Goal: Information Seeking & Learning: Learn about a topic

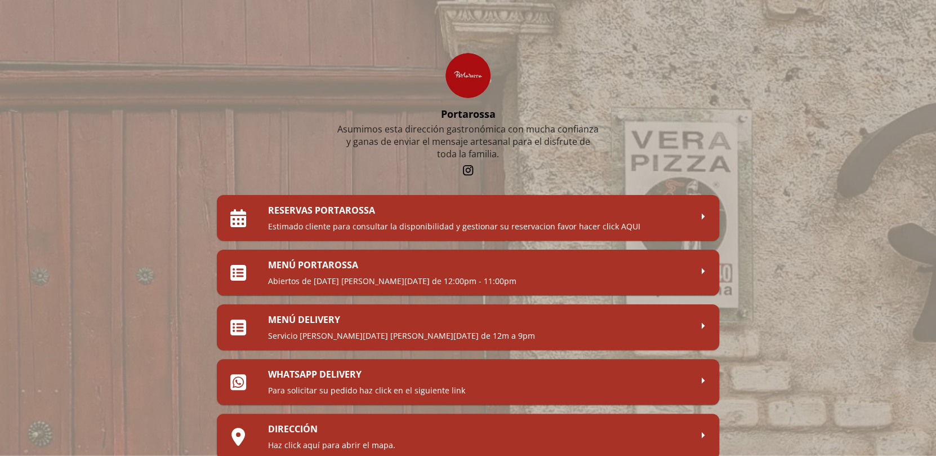
click at [367, 272] on div "MENÚ PORTAROSSA Abiertos de [DATE] [PERSON_NAME][DATE] de 12:00pm - 11:00pm" at bounding box center [479, 273] width 423 height 28
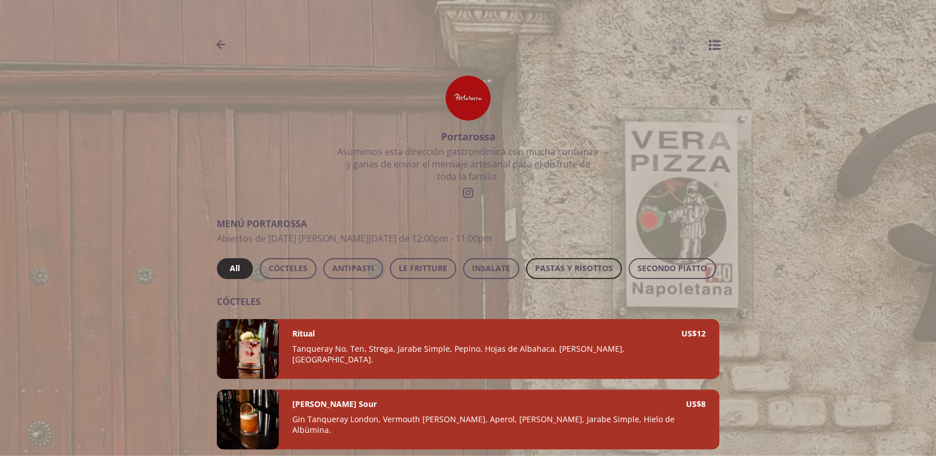
click at [552, 269] on span "PASTAS Y RISOTTOS" at bounding box center [574, 268] width 78 height 14
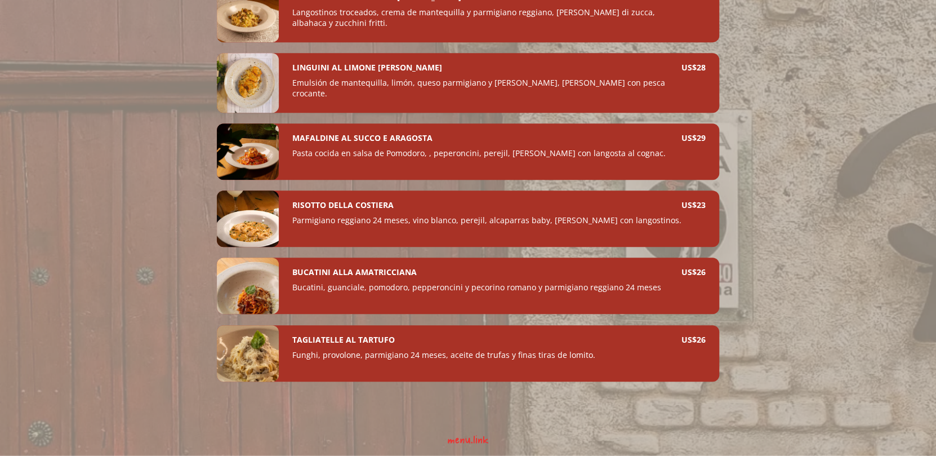
scroll to position [204, 0]
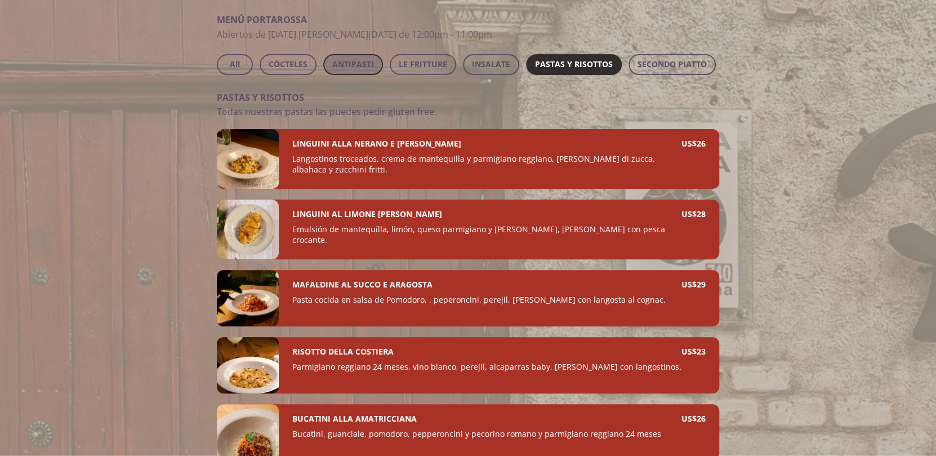
click at [344, 64] on span "ANTIPASTI" at bounding box center [353, 64] width 42 height 14
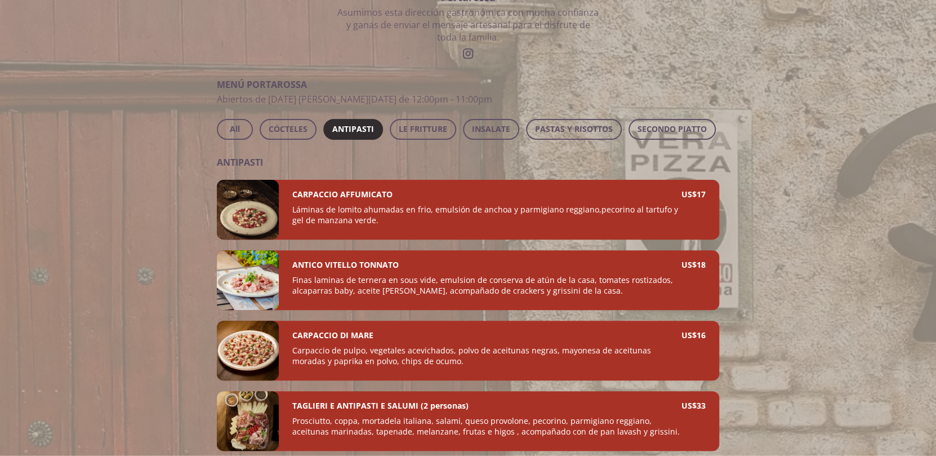
scroll to position [137, 0]
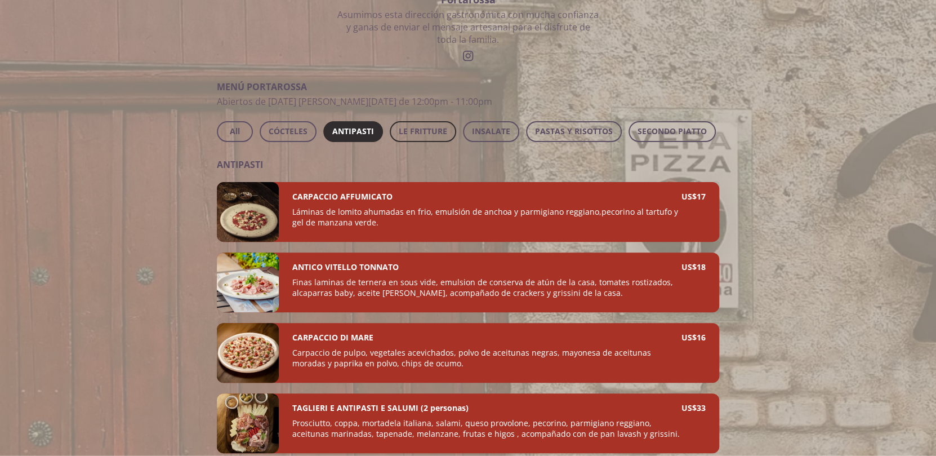
click at [438, 125] on span "LE FRITTURE" at bounding box center [423, 132] width 48 height 14
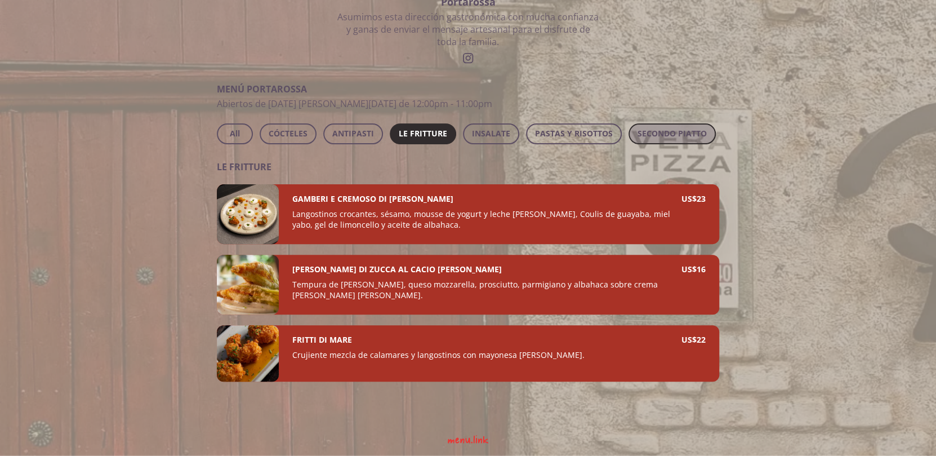
click at [678, 130] on span "SECONDO PIATTO" at bounding box center [672, 134] width 69 height 14
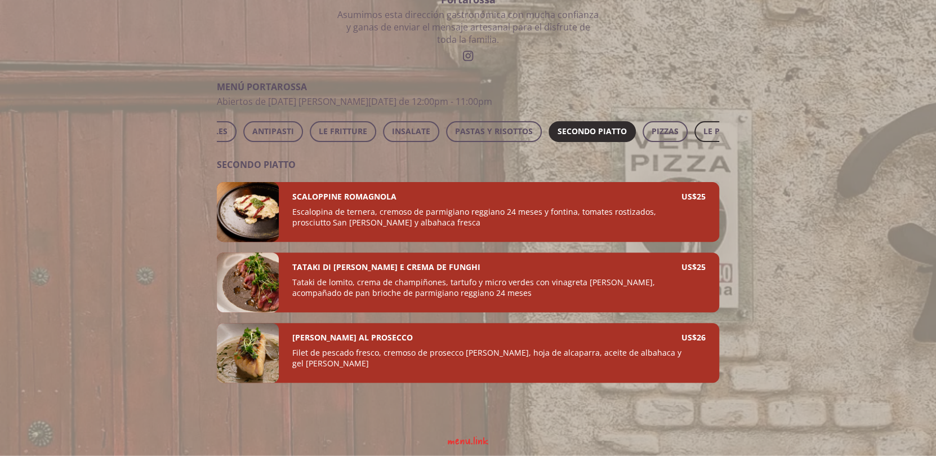
scroll to position [0, 90]
click at [661, 136] on span "PIZZAS" at bounding box center [655, 132] width 27 height 14
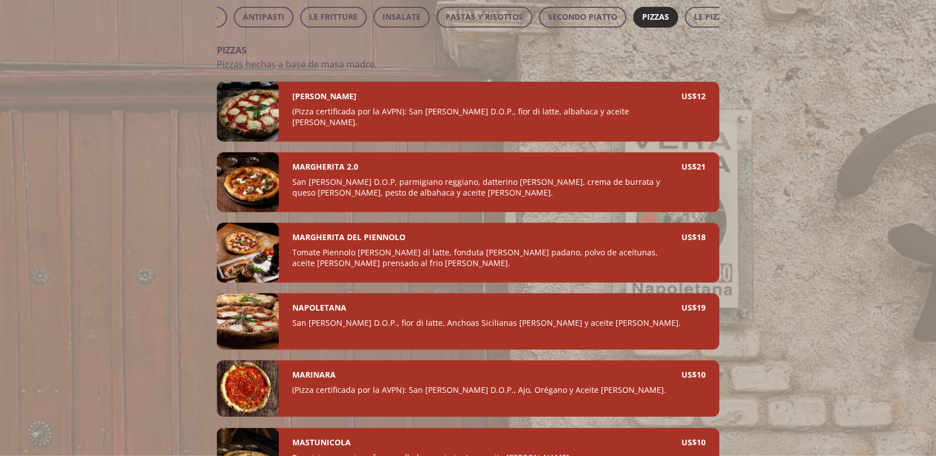
scroll to position [149, 0]
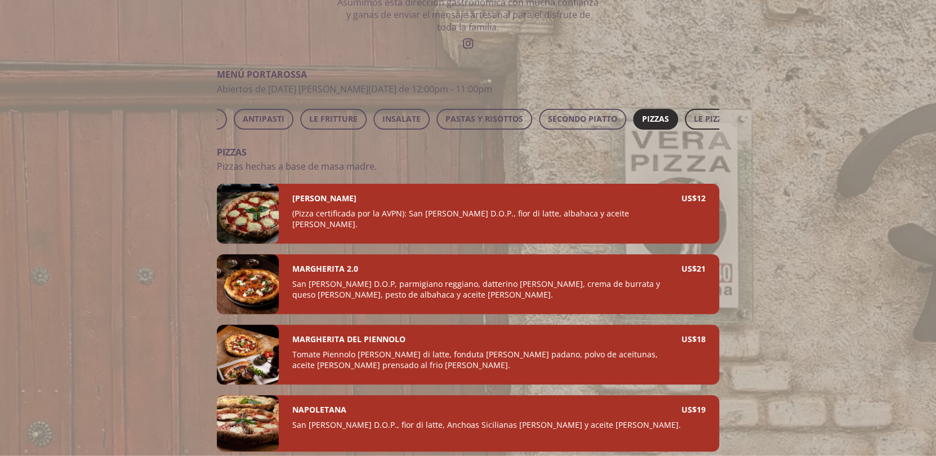
click at [699, 115] on span "LE PIZZETINE" at bounding box center [719, 119] width 51 height 14
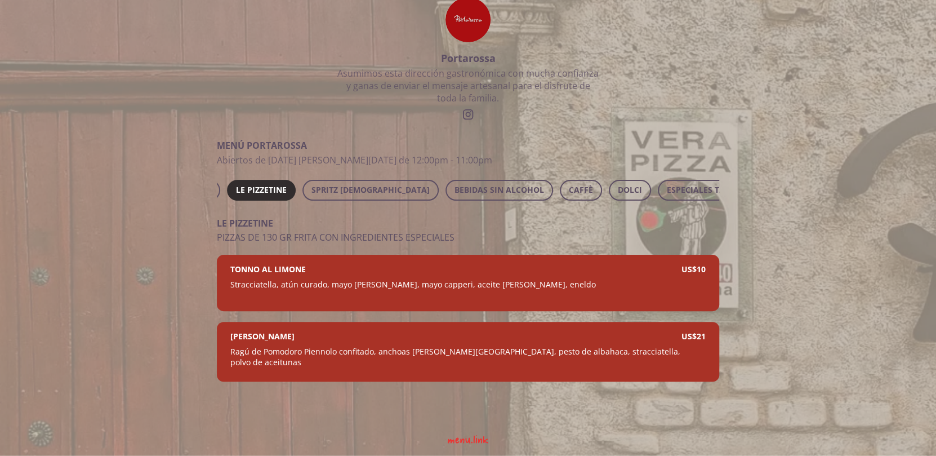
scroll to position [0, 549]
click at [675, 183] on span "ESPECIALES TAZABROSSA" at bounding box center [714, 190] width 99 height 14
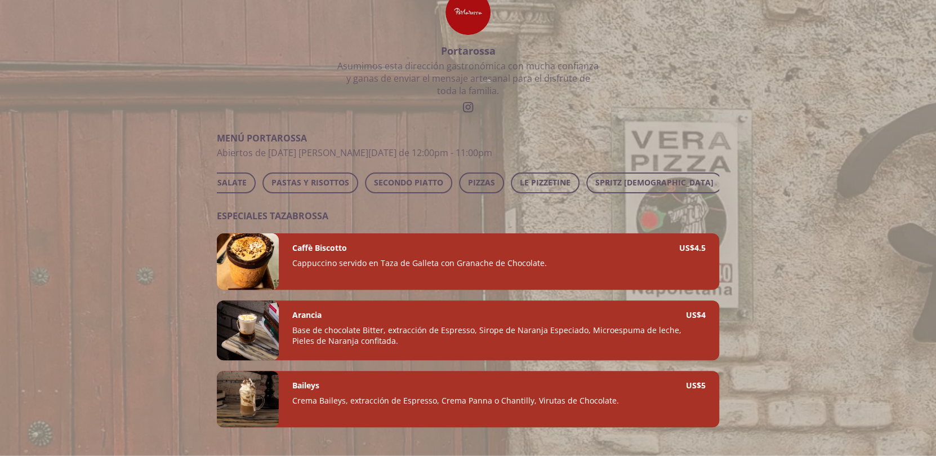
scroll to position [0, 226]
click at [516, 187] on span "PIZZAS" at bounding box center [518, 183] width 27 height 14
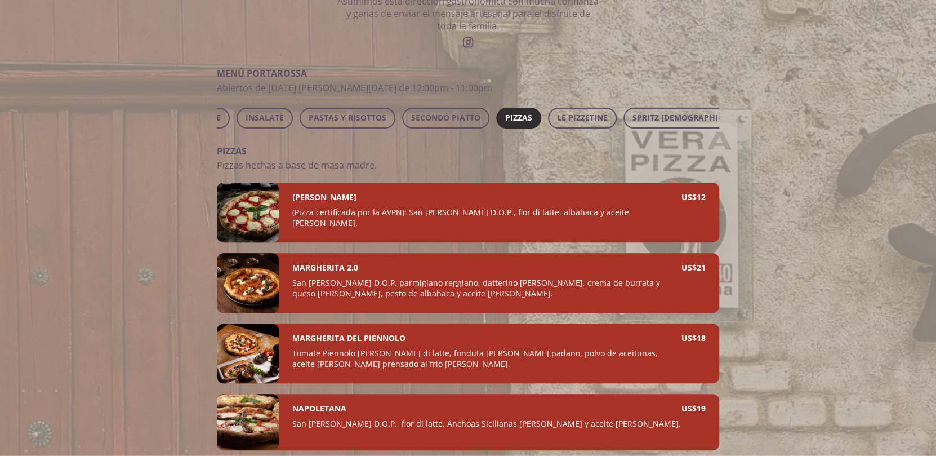
scroll to position [149, 0]
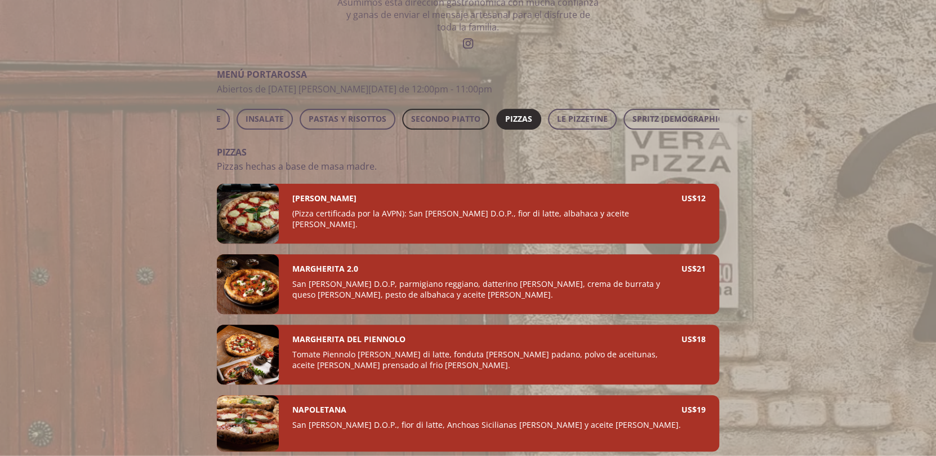
click at [451, 112] on span "SECONDO PIATTO" at bounding box center [445, 119] width 69 height 14
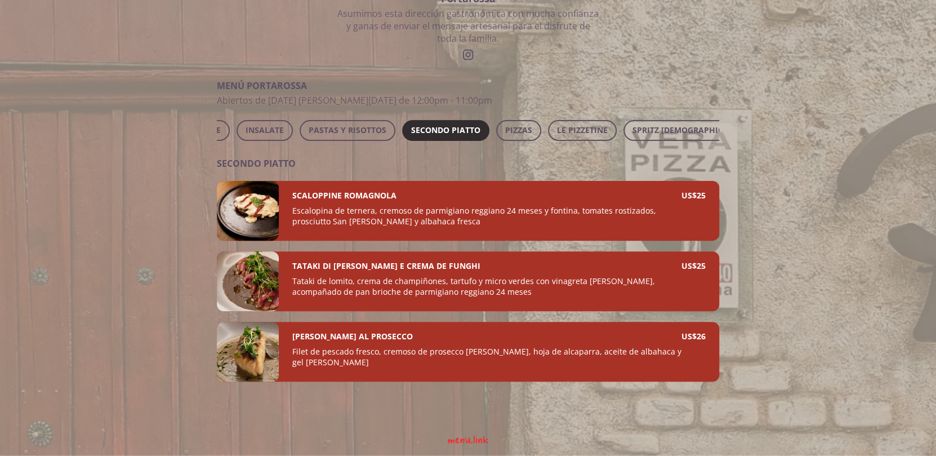
scroll to position [146, 0]
click at [514, 126] on span "PIZZAS" at bounding box center [518, 130] width 27 height 14
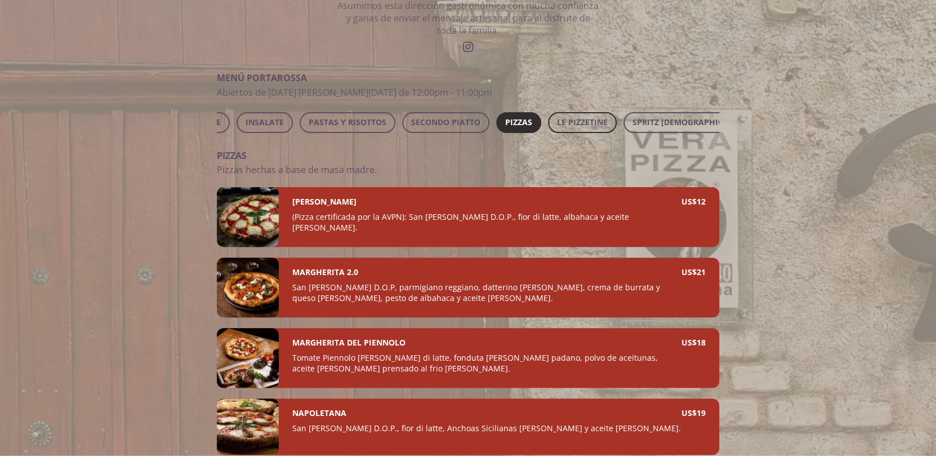
click at [568, 123] on span "LE PIZZETINE" at bounding box center [582, 123] width 51 height 14
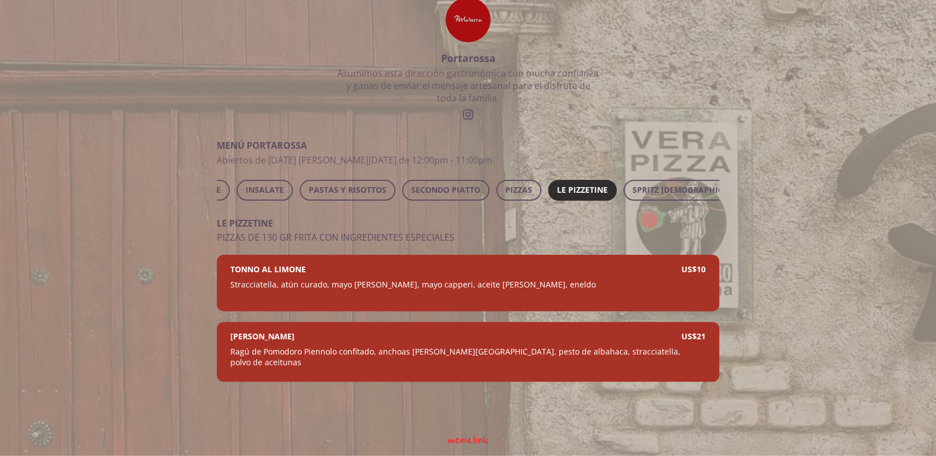
scroll to position [86, 0]
click at [655, 183] on span "SPRITZ [DEMOGRAPHIC_DATA]" at bounding box center [692, 190] width 118 height 14
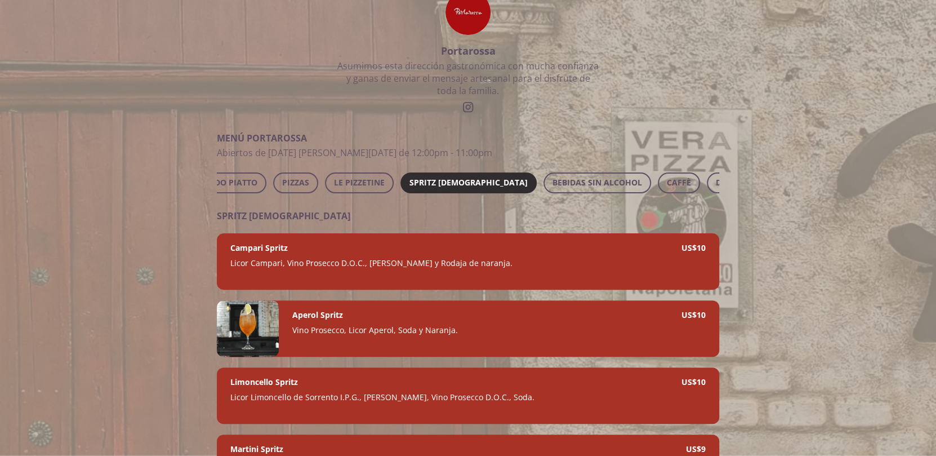
scroll to position [0, 452]
click at [572, 176] on span "BEBIDAS SIN ALCOHOL" at bounding box center [595, 183] width 90 height 14
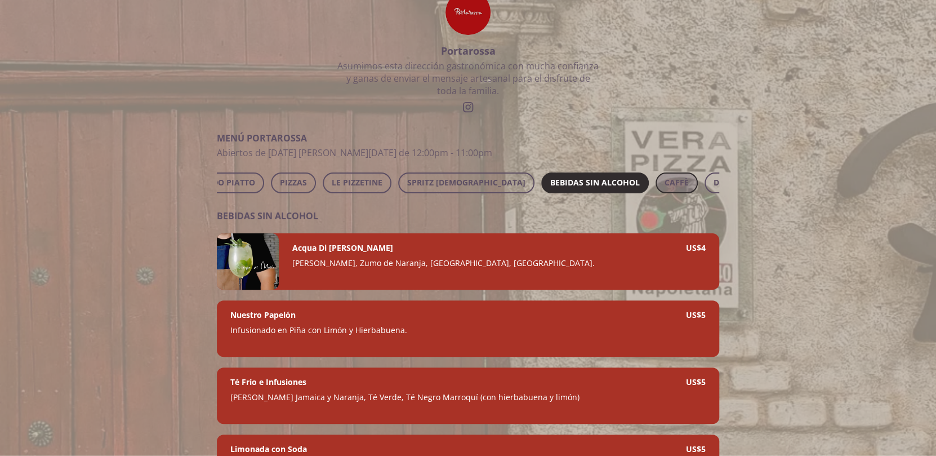
click at [665, 183] on span "CAFFÈ" at bounding box center [677, 183] width 24 height 14
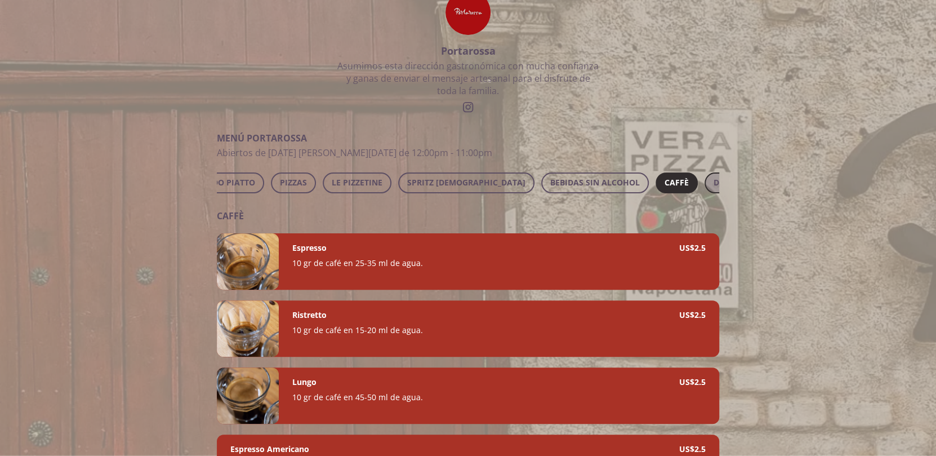
click at [705, 180] on button "DOLCI" at bounding box center [726, 182] width 42 height 21
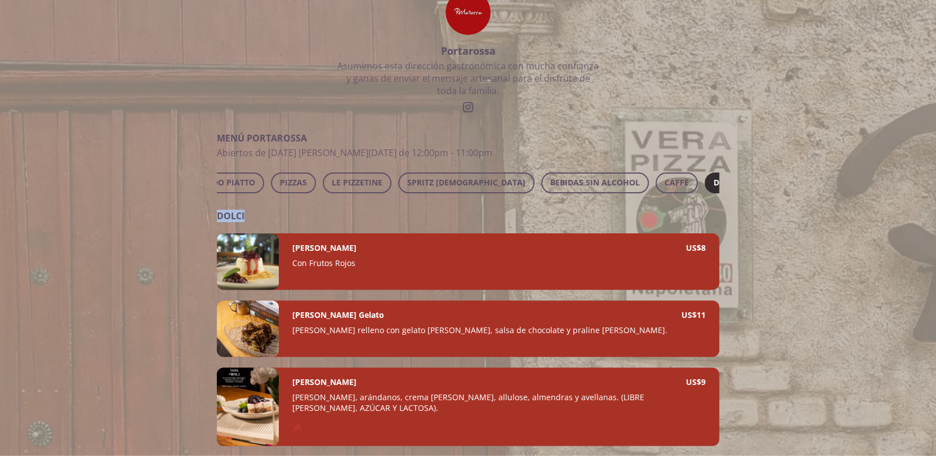
drag, startPoint x: 637, startPoint y: 202, endPoint x: 713, endPoint y: 207, distance: 76.3
click at [673, 178] on span "ESPECIALES TAZABROSSA" at bounding box center [714, 183] width 99 height 14
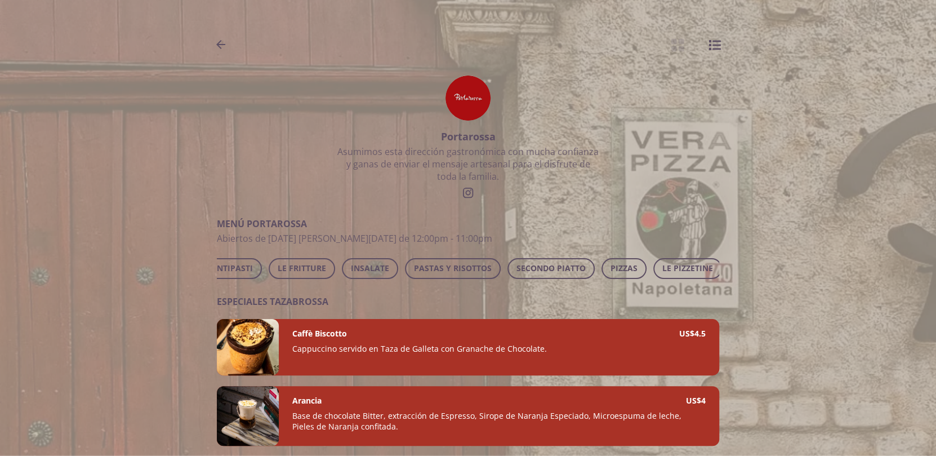
scroll to position [0, 79]
click at [331, 269] on span "LE FRITTURE" at bounding box center [343, 268] width 48 height 14
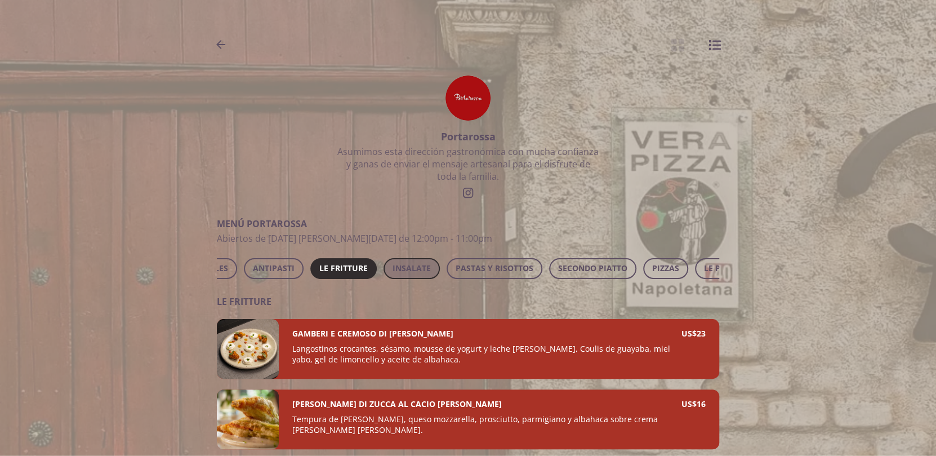
click at [403, 261] on span "INSALATE" at bounding box center [412, 268] width 38 height 14
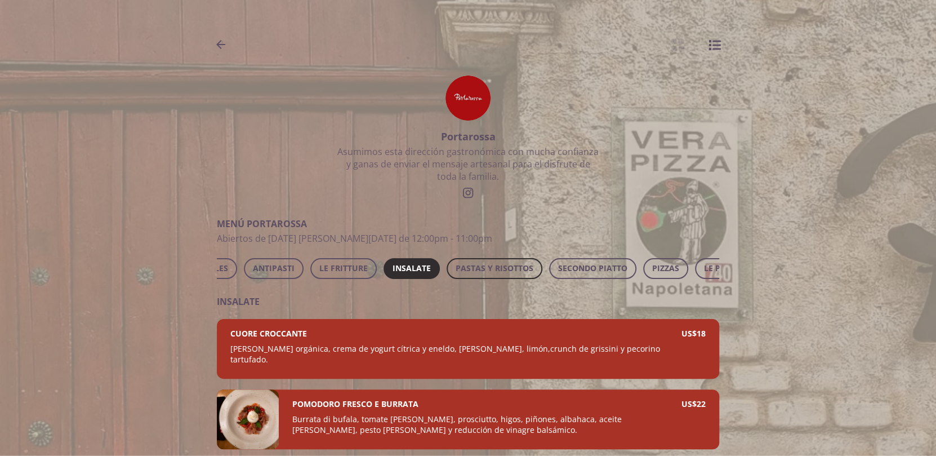
click at [468, 268] on span "PASTAS Y RISOTTOS" at bounding box center [495, 268] width 78 height 14
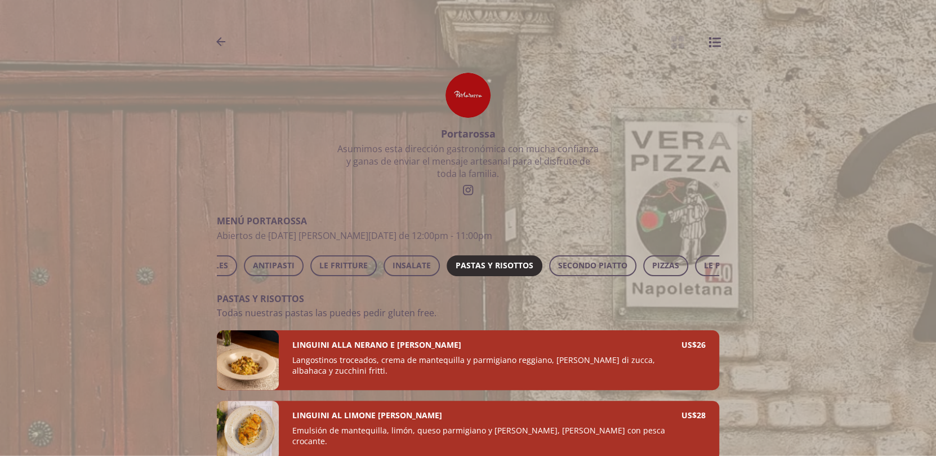
scroll to position [0, 0]
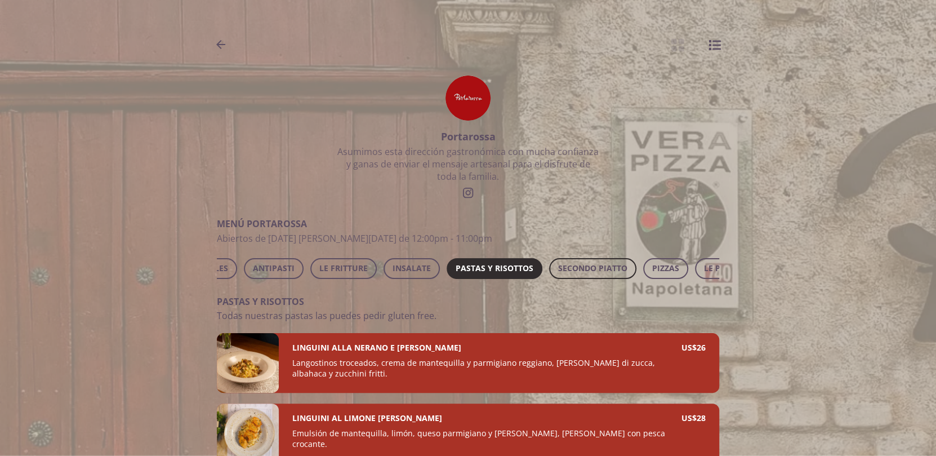
click at [594, 270] on span "SECONDO PIATTO" at bounding box center [592, 268] width 69 height 14
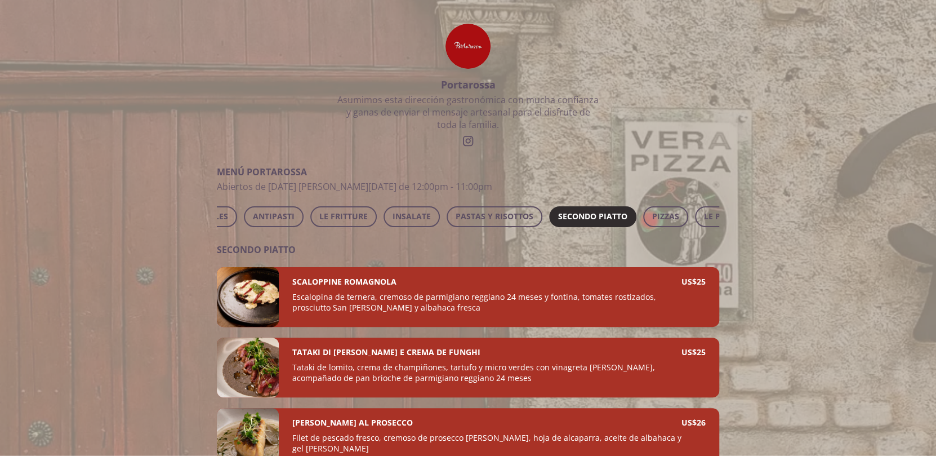
scroll to position [146, 0]
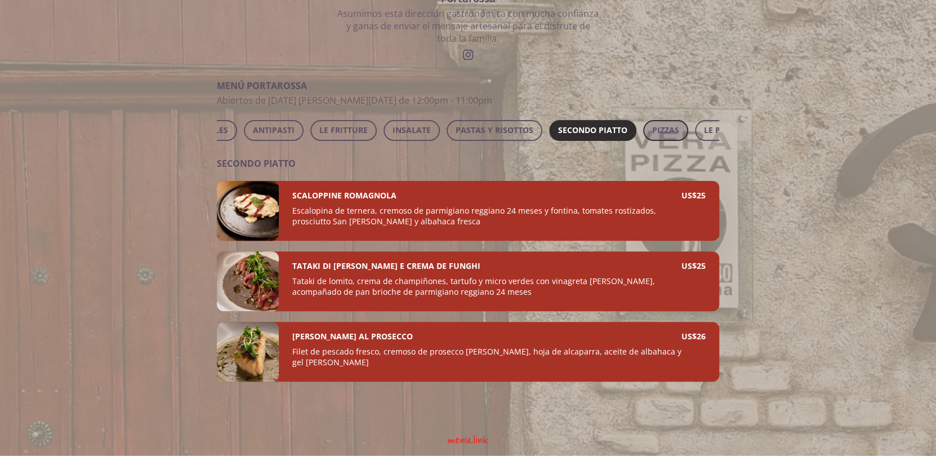
click at [652, 123] on span "PIZZAS" at bounding box center [665, 130] width 27 height 14
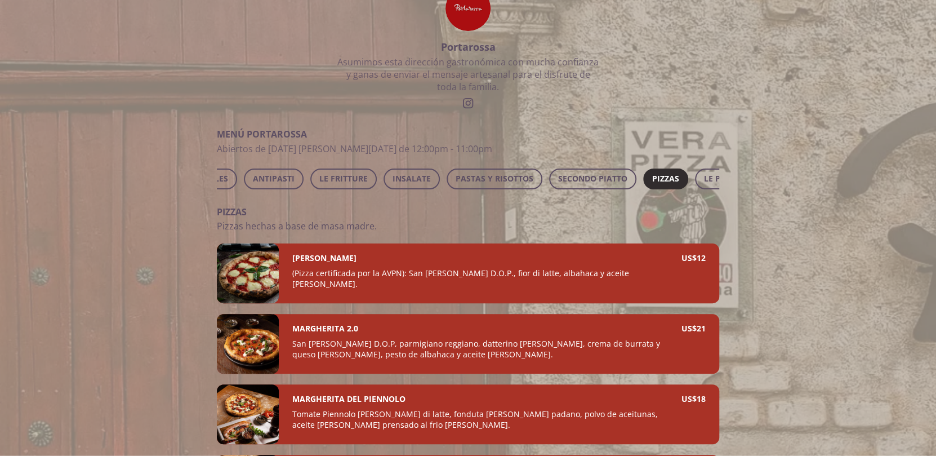
scroll to position [0, 0]
